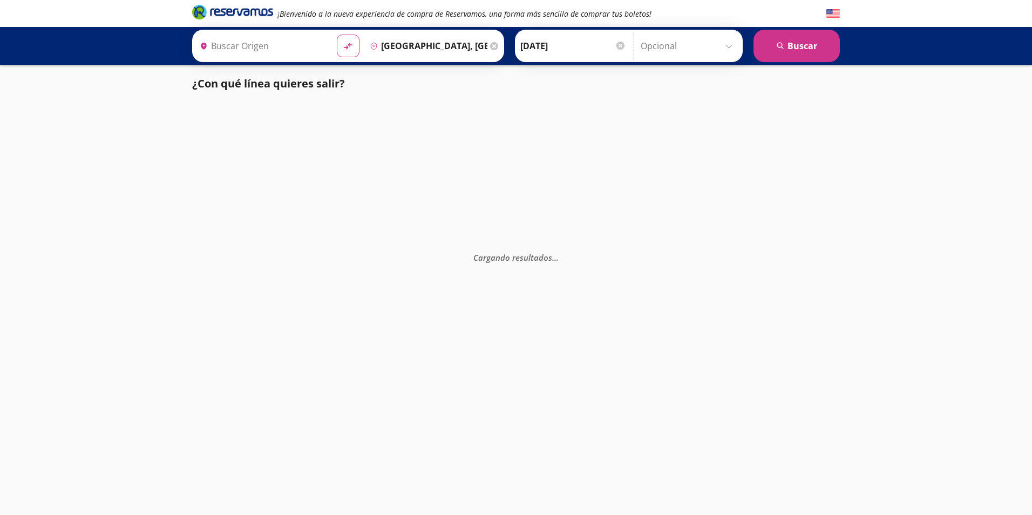
type input "[GEOGRAPHIC_DATA], [GEOGRAPHIC_DATA]"
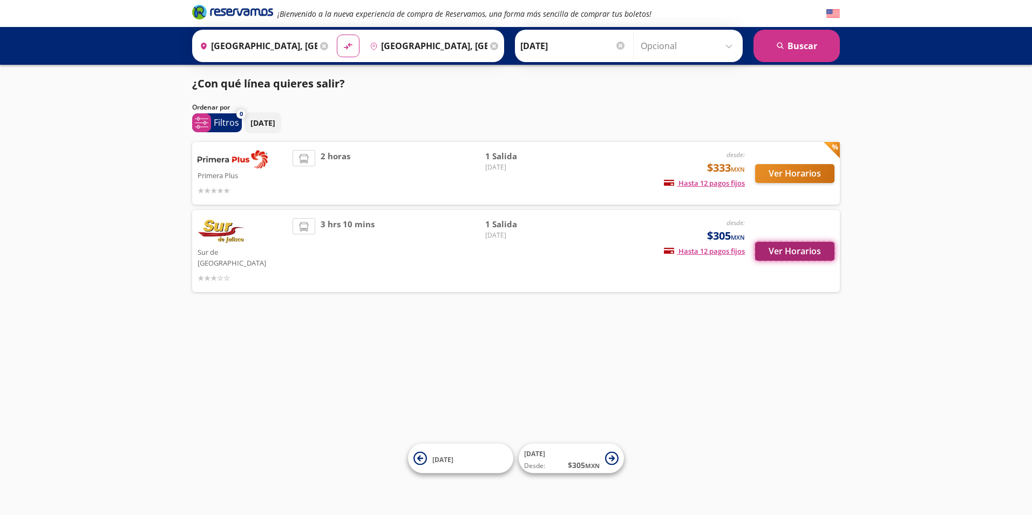
click at [798, 247] on button "Ver Horarios" at bounding box center [794, 251] width 79 height 19
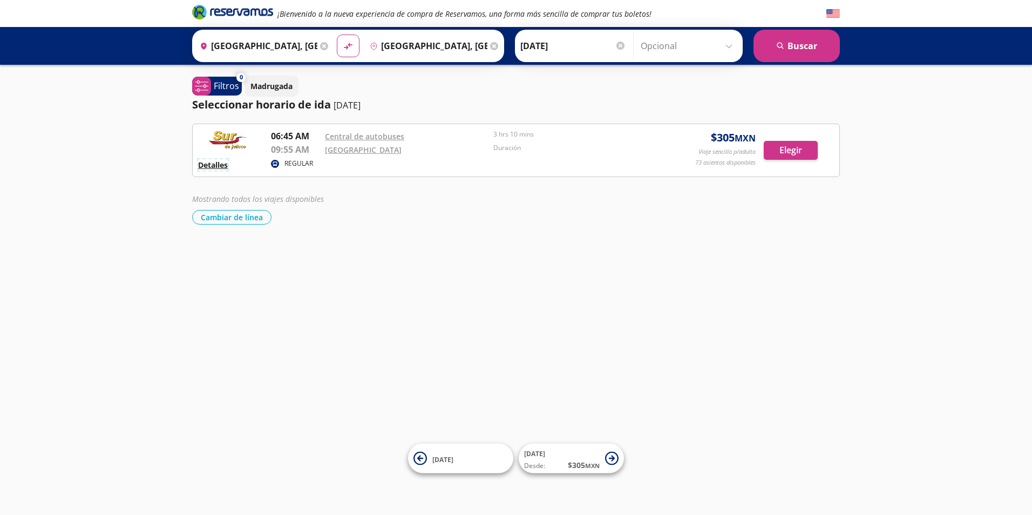
click at [214, 166] on button "Detalles" at bounding box center [213, 164] width 30 height 11
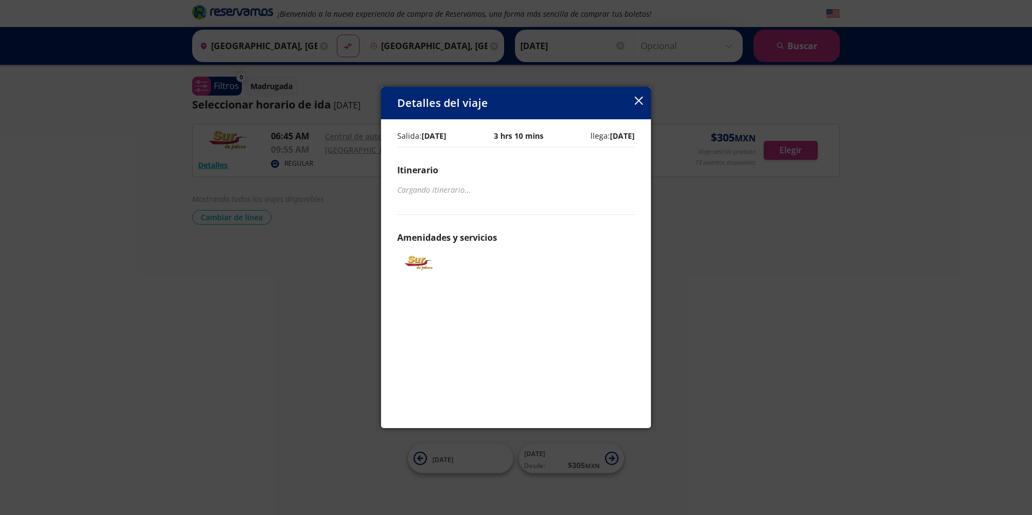
click at [635, 99] on icon "button" at bounding box center [639, 101] width 8 height 8
